Goal: Transaction & Acquisition: Download file/media

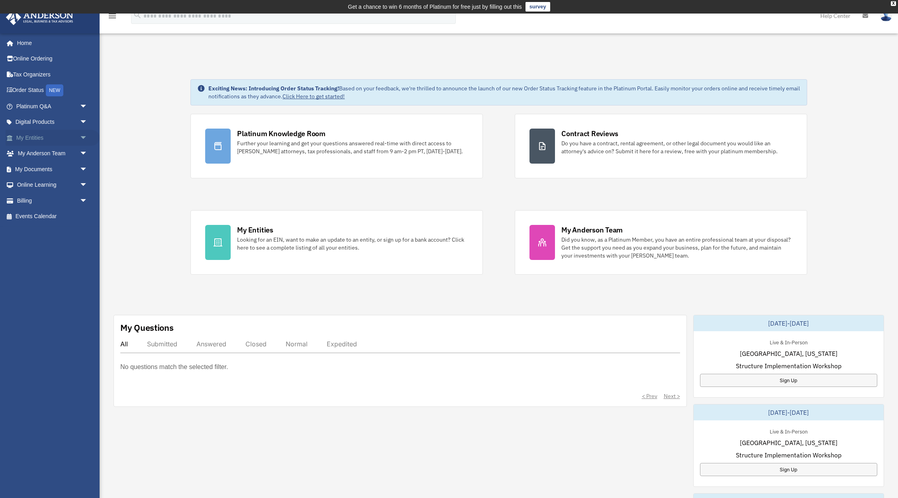
click at [44, 138] on link "My Entities arrow_drop_down" at bounding box center [53, 138] width 94 height 16
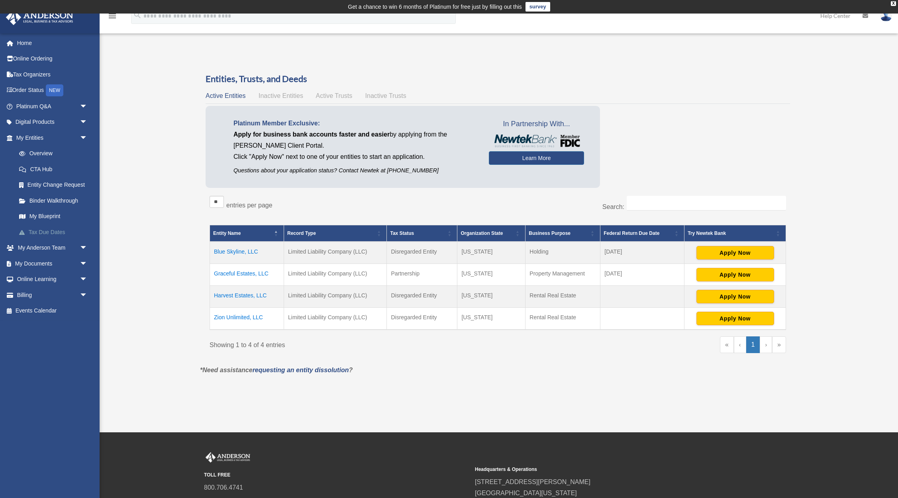
click at [53, 235] on link "Tax Due Dates" at bounding box center [55, 232] width 88 height 16
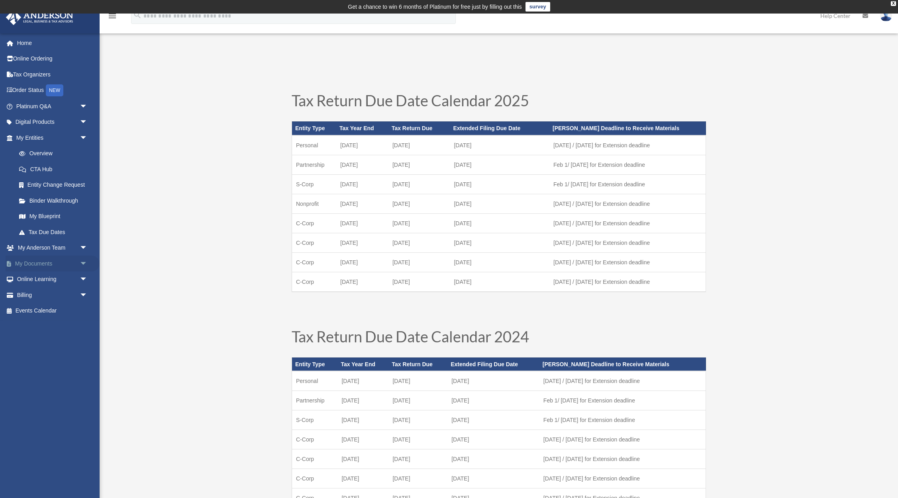
click at [82, 262] on span "arrow_drop_down" at bounding box center [88, 264] width 16 height 16
click at [34, 281] on link "Box" at bounding box center [55, 280] width 88 height 16
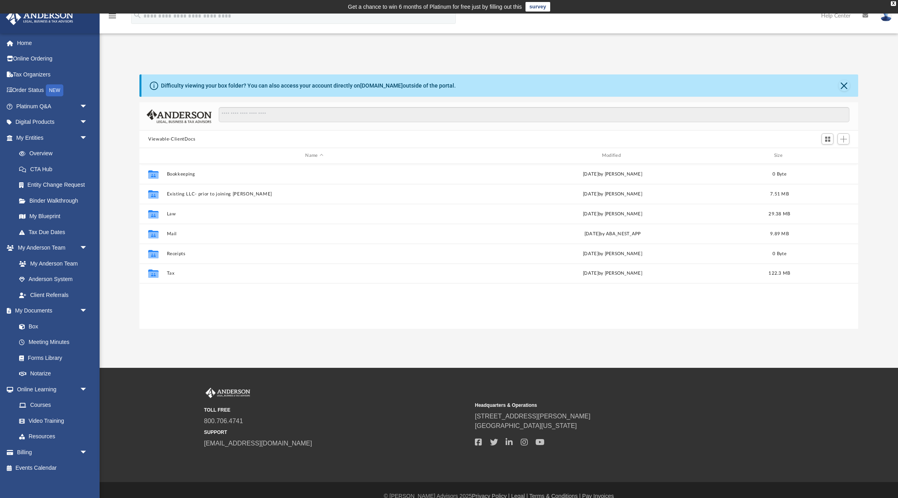
scroll to position [181, 718]
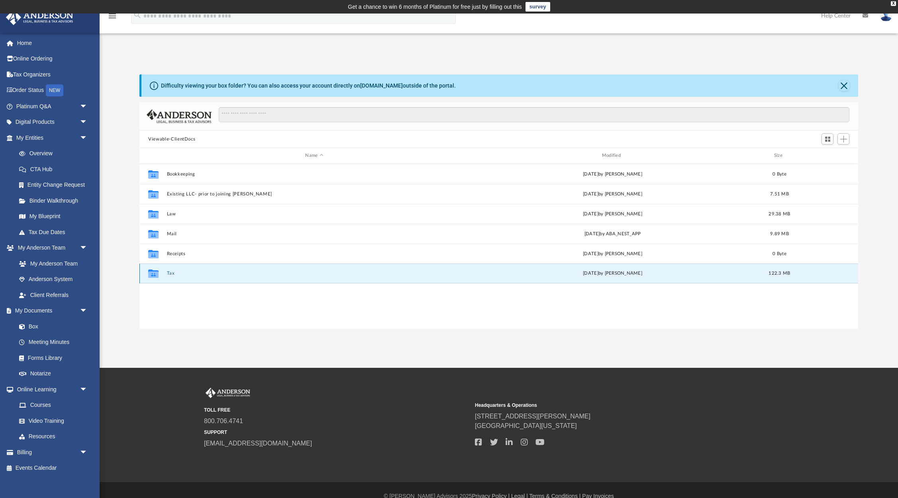
click at [174, 272] on button "Tax" at bounding box center [314, 273] width 295 height 5
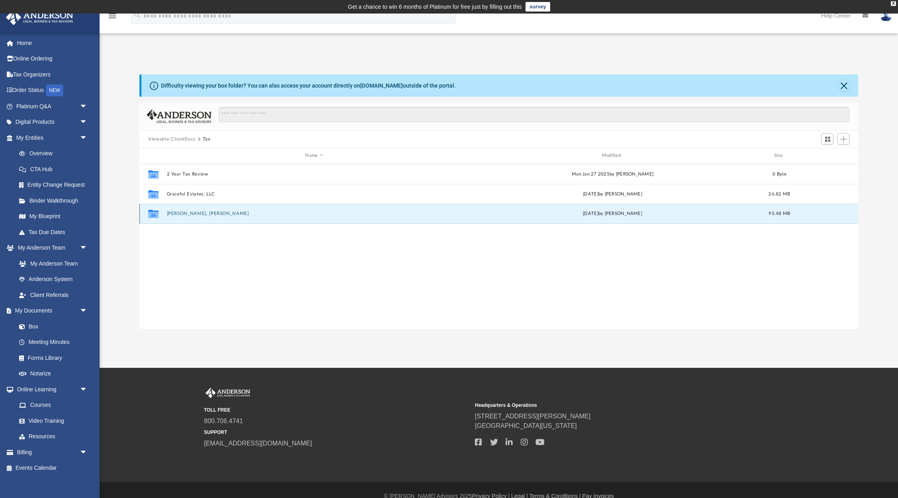
click at [199, 213] on button "Joseph, Dr. Rony" at bounding box center [314, 213] width 295 height 5
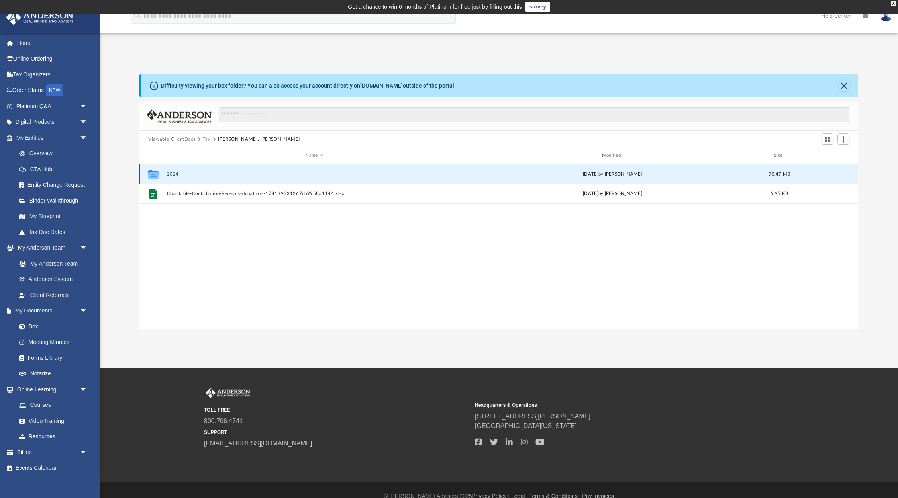
click at [168, 176] on button "2024" at bounding box center [314, 174] width 295 height 5
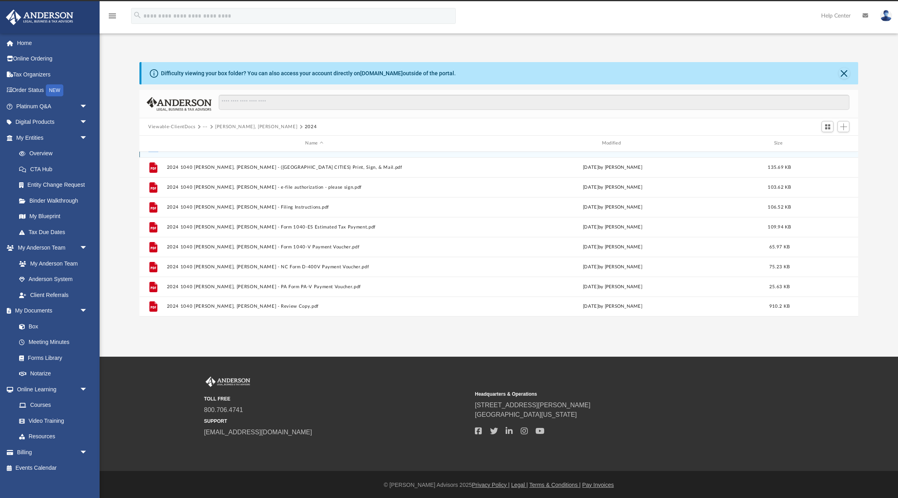
scroll to position [0, 0]
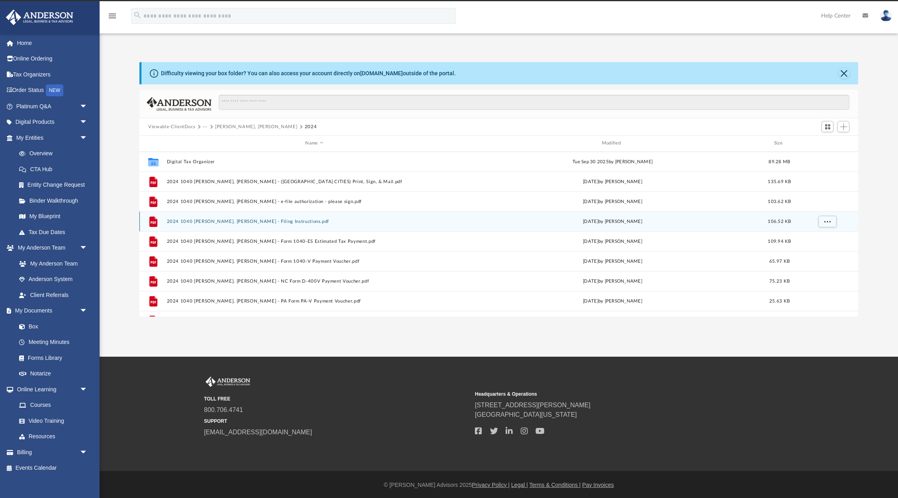
click at [257, 222] on button "2024 1040 Joseph, Dr. Rony - Filing Instructions.pdf" at bounding box center [314, 221] width 295 height 5
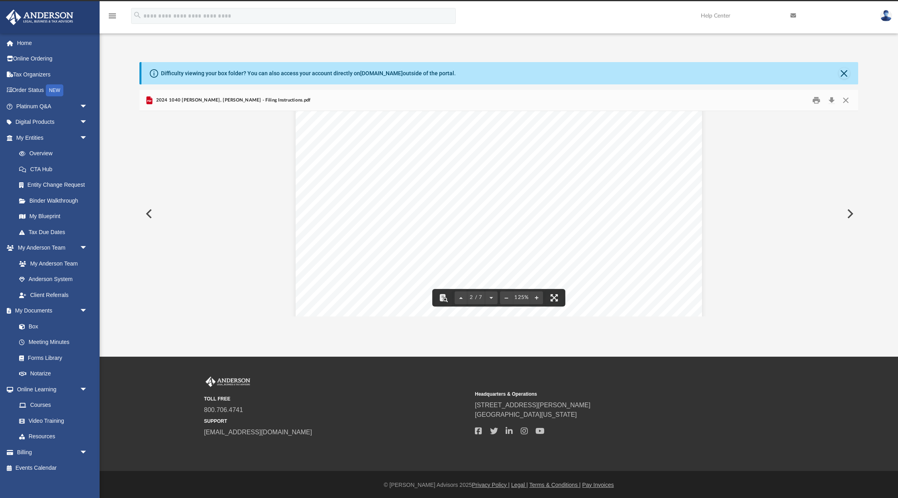
scroll to position [808, 0]
click at [829, 102] on button "Download" at bounding box center [831, 100] width 14 height 12
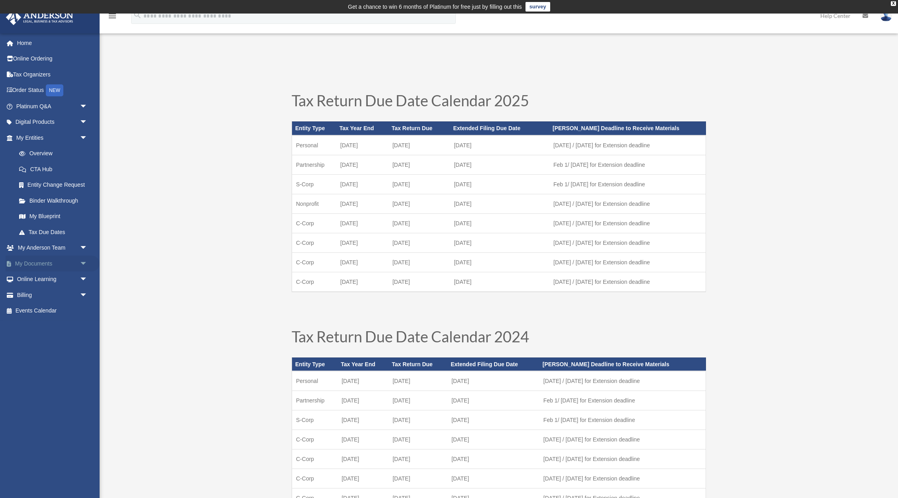
click at [82, 266] on span "arrow_drop_down" at bounding box center [88, 264] width 16 height 16
click at [34, 279] on link "Box" at bounding box center [55, 280] width 88 height 16
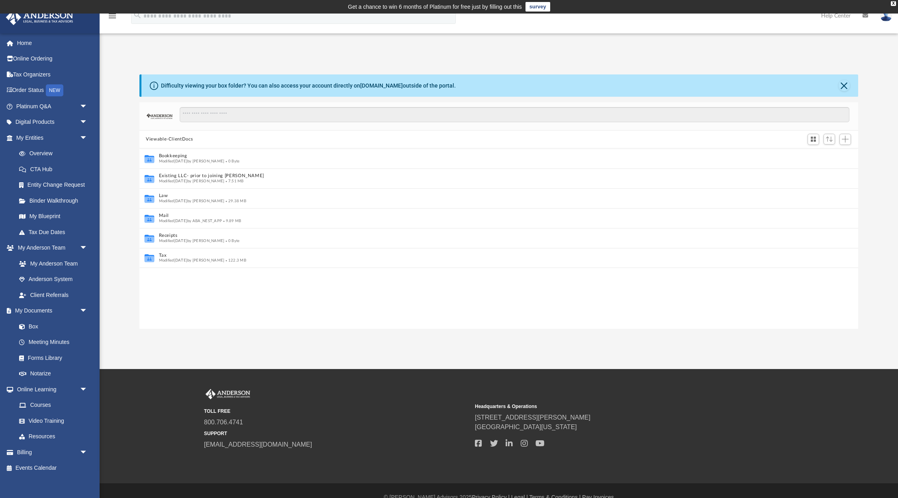
scroll to position [0, 0]
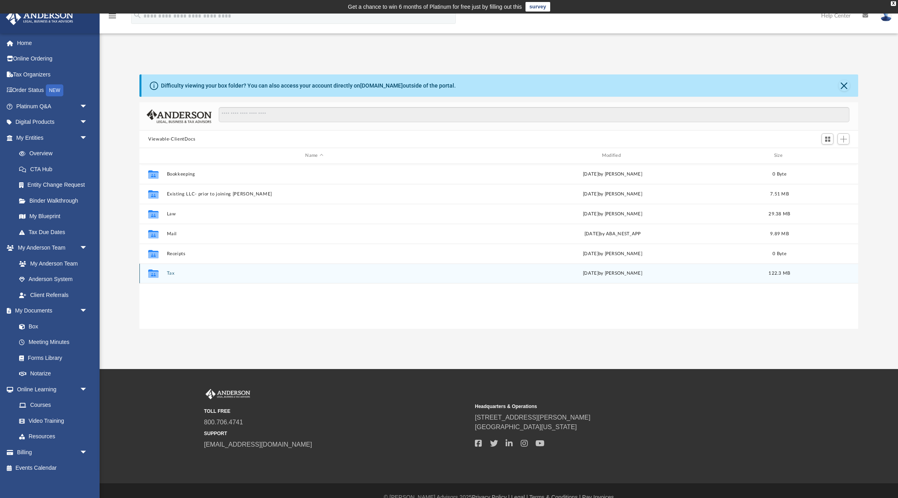
click at [175, 273] on button "Tax" at bounding box center [314, 273] width 295 height 5
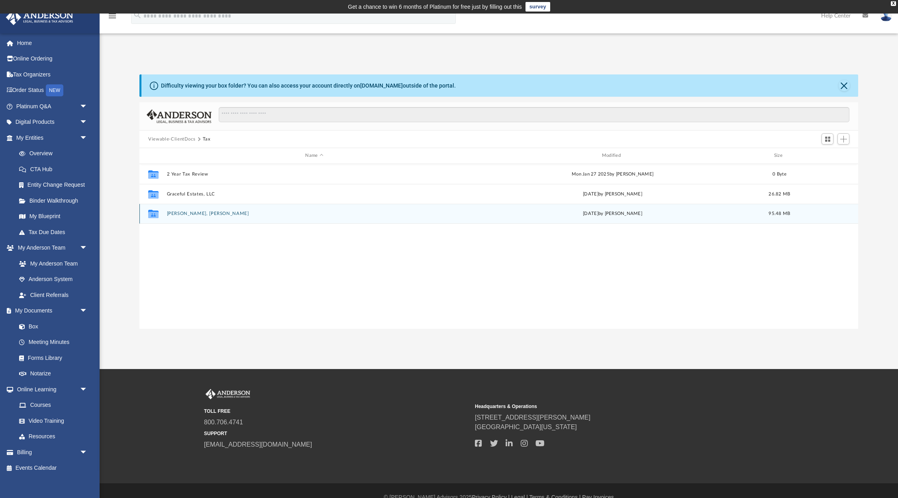
click at [185, 215] on button "Joseph, Dr. Rony" at bounding box center [314, 213] width 295 height 5
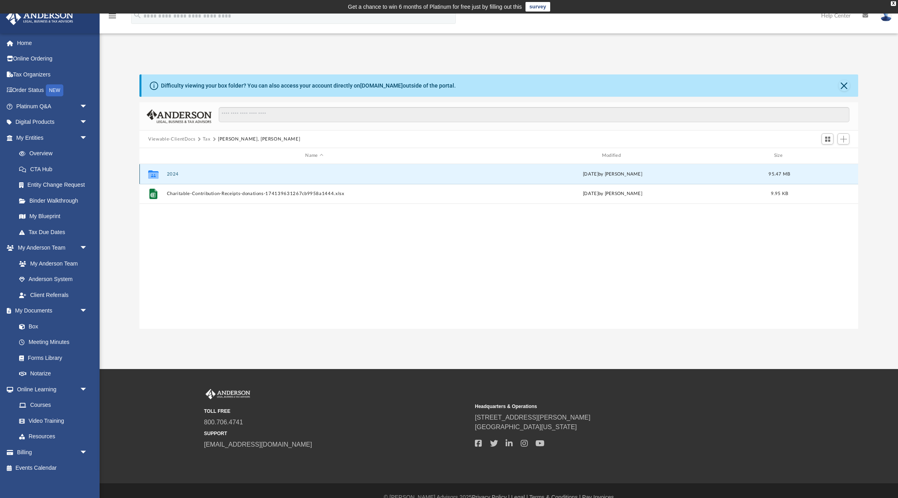
click at [171, 174] on button "2024" at bounding box center [314, 174] width 295 height 5
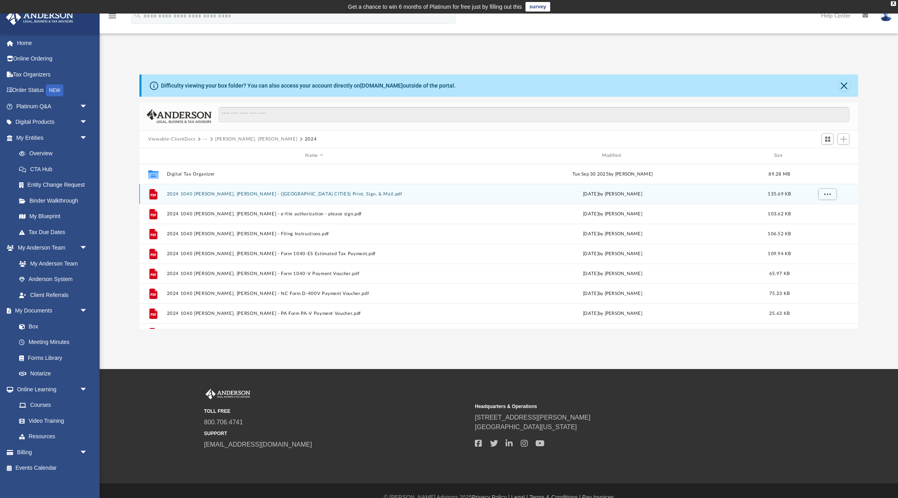
click at [191, 194] on button "2024 1040 Joseph, Dr. Rony - (PA CITIES) Print, Sign, & Mail.pdf" at bounding box center [314, 194] width 295 height 5
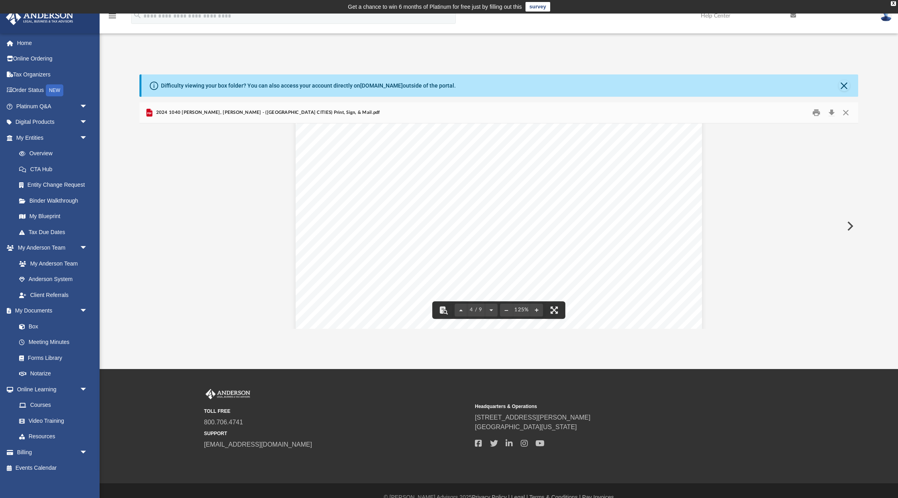
scroll to position [2019, 0]
click at [833, 108] on button "Download" at bounding box center [831, 113] width 14 height 12
click at [849, 228] on button "Preview" at bounding box center [849, 226] width 18 height 22
click at [830, 113] on button "Download" at bounding box center [831, 113] width 14 height 12
click at [851, 228] on button "Preview" at bounding box center [849, 226] width 18 height 22
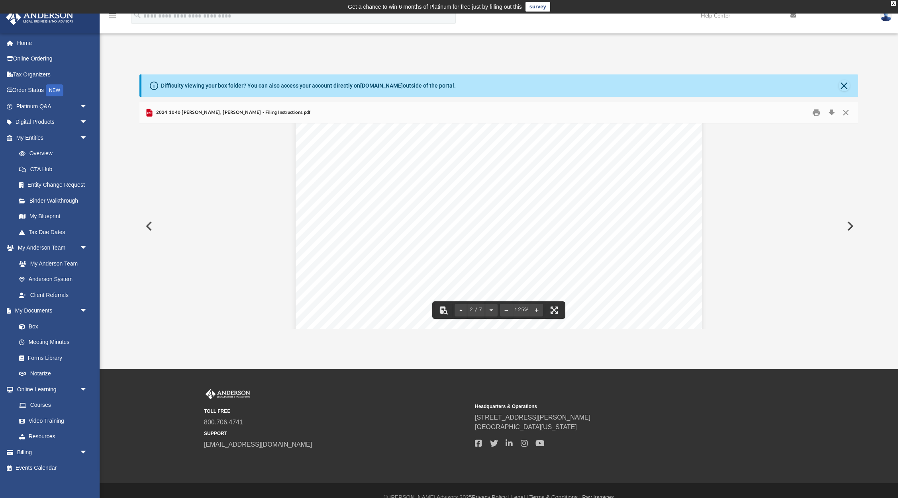
scroll to position [662, 0]
click at [830, 113] on button "Download" at bounding box center [831, 113] width 14 height 12
click at [851, 225] on button "Preview" at bounding box center [849, 226] width 18 height 22
click at [831, 112] on button "Download" at bounding box center [831, 113] width 14 height 12
click at [852, 227] on button "Preview" at bounding box center [849, 226] width 18 height 22
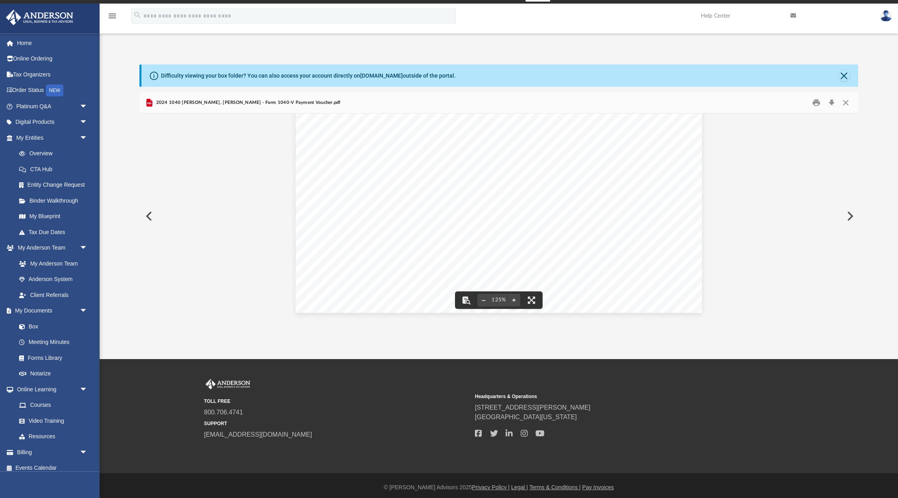
scroll to position [14, 0]
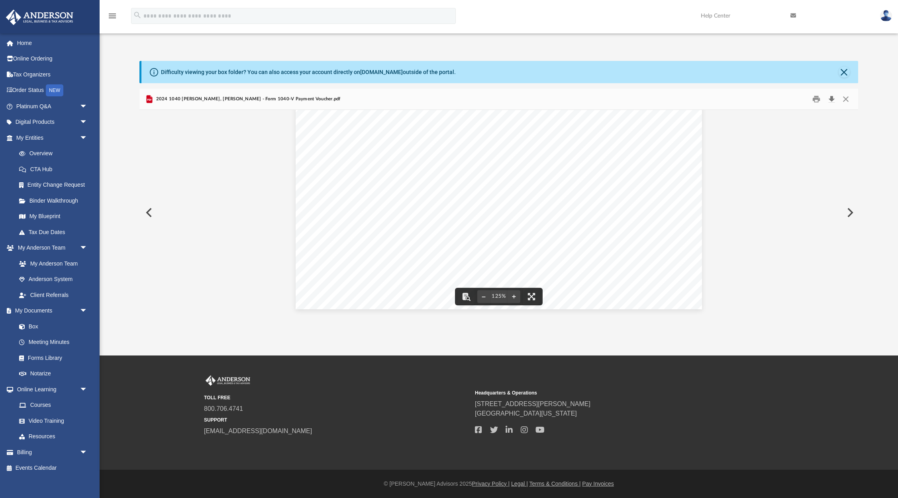
click at [832, 100] on button "Download" at bounding box center [831, 99] width 14 height 12
click at [851, 209] on button "Preview" at bounding box center [849, 213] width 18 height 22
click at [831, 100] on button "Download" at bounding box center [831, 99] width 14 height 12
click at [852, 210] on button "Preview" at bounding box center [849, 213] width 18 height 22
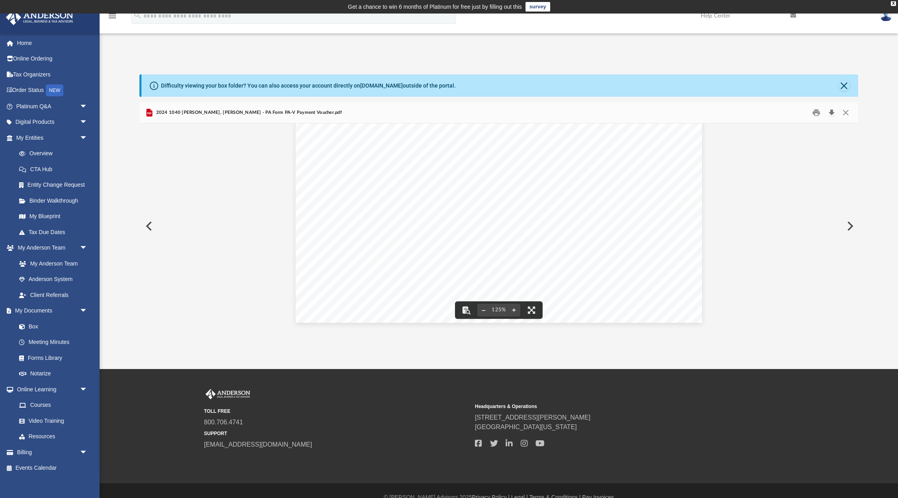
click at [830, 115] on button "Download" at bounding box center [831, 113] width 14 height 12
click at [852, 225] on button "Preview" at bounding box center [849, 226] width 18 height 22
click at [830, 110] on button "Download" at bounding box center [831, 113] width 14 height 12
click at [847, 113] on button "Close" at bounding box center [845, 113] width 14 height 12
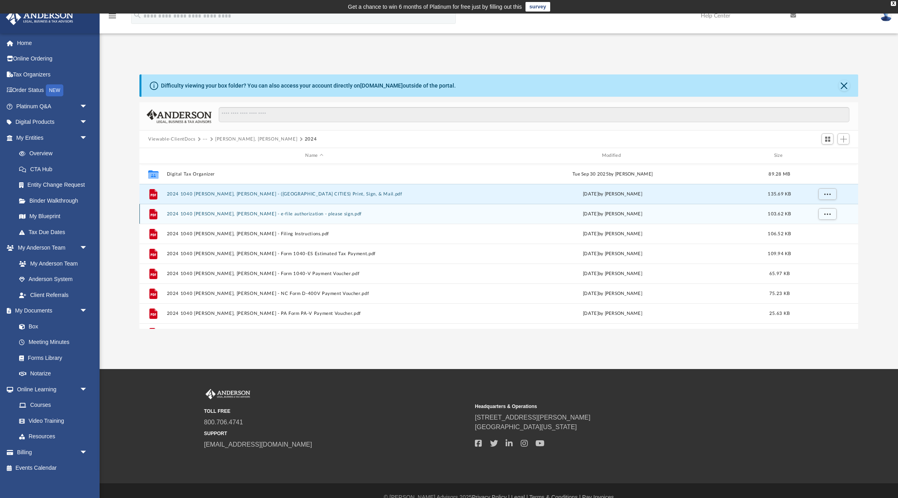
click at [235, 213] on button "2024 1040 Joseph, Dr. Rony - e-file authorization - please sign.pdf" at bounding box center [314, 213] width 295 height 5
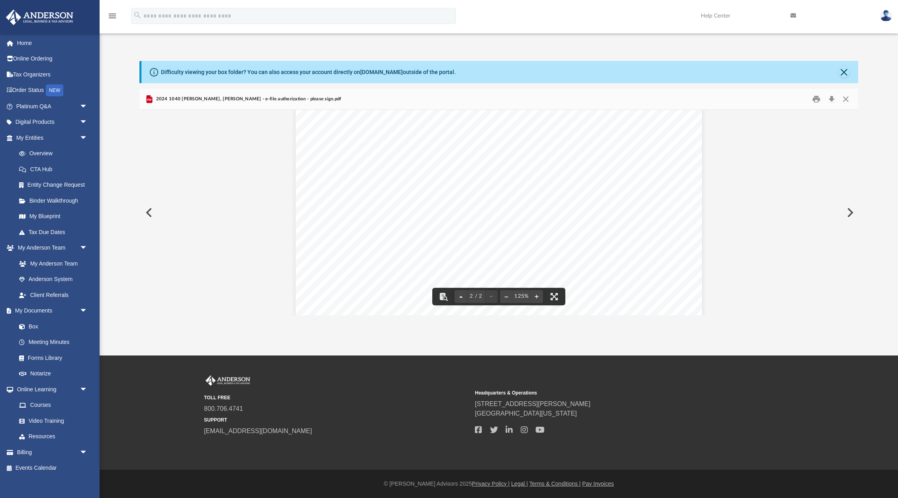
scroll to position [528, 0]
